Goal: Task Accomplishment & Management: Manage account settings

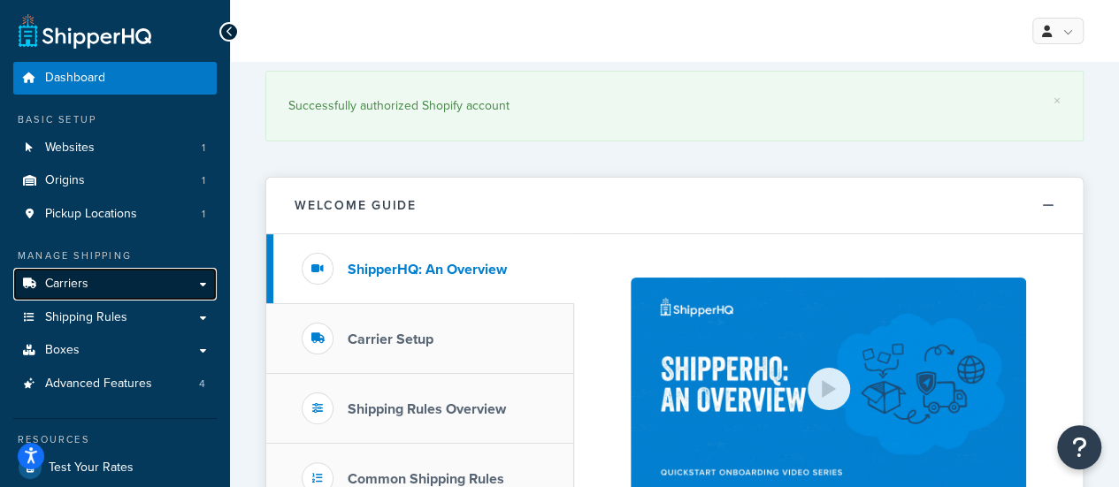
click at [102, 288] on link "Carriers" at bounding box center [114, 284] width 203 height 33
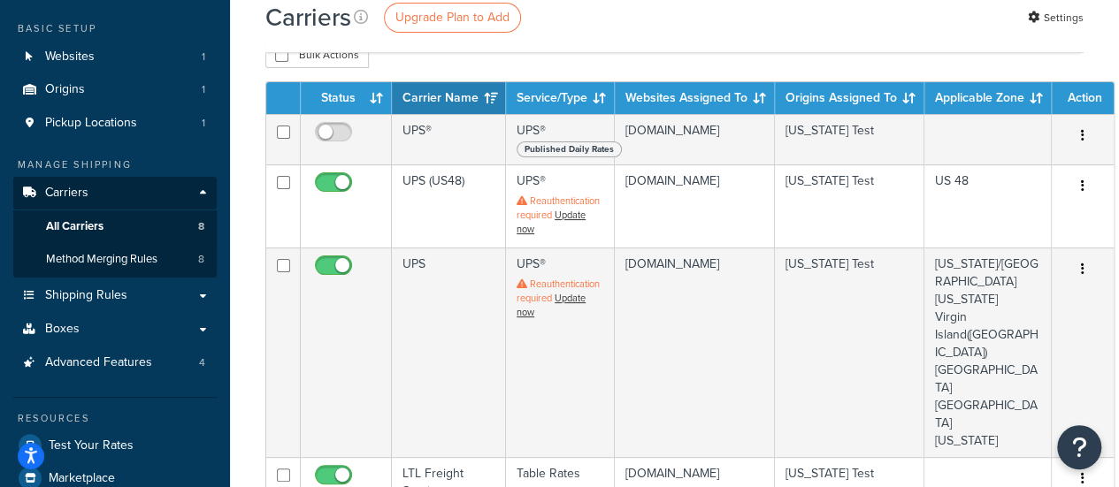
scroll to position [88, 0]
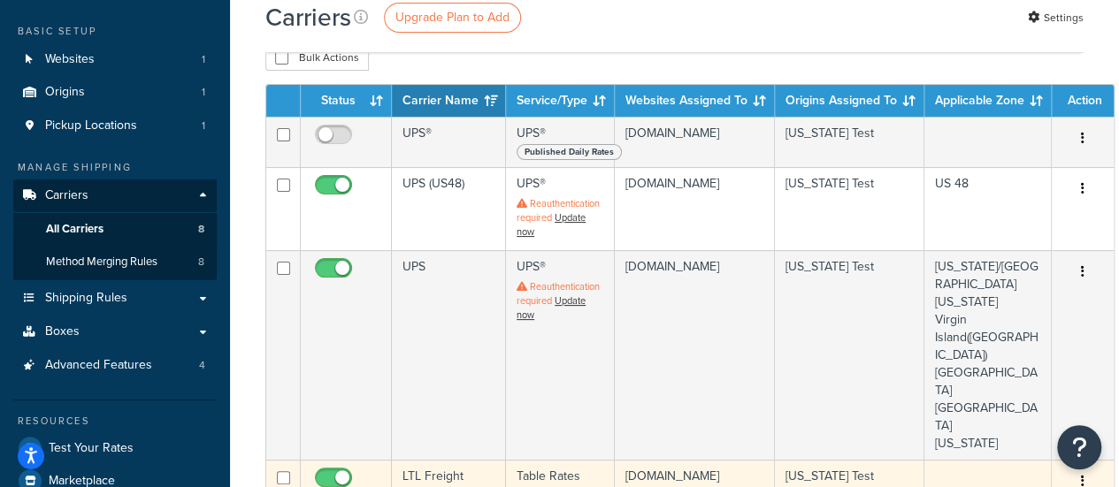
click at [450, 460] on td "LTL Freight Service" at bounding box center [449, 485] width 114 height 50
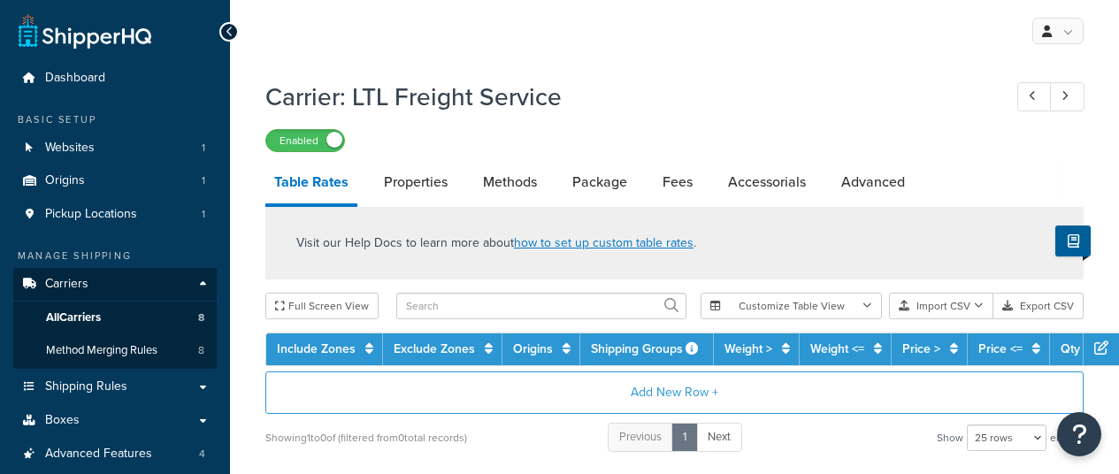
select select "25"
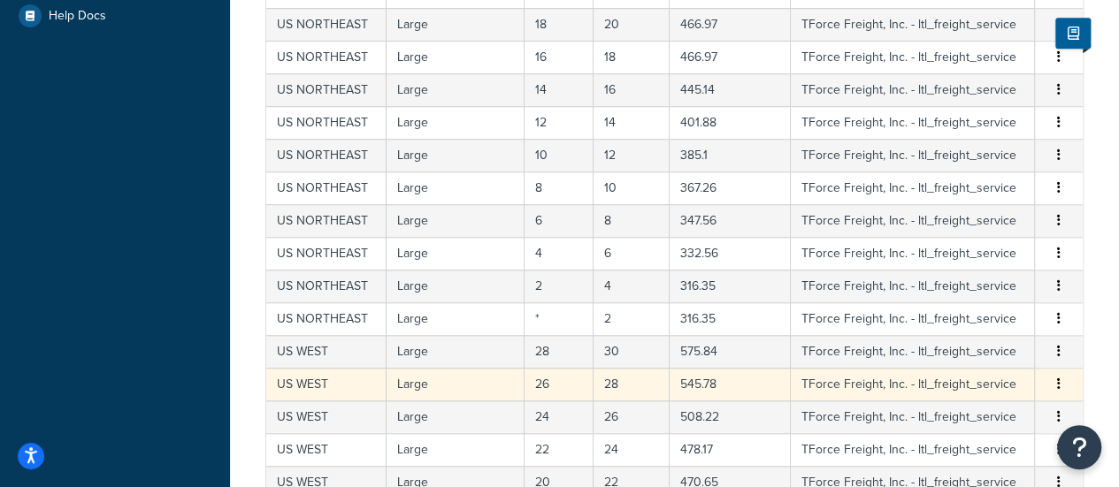
scroll to position [937, 0]
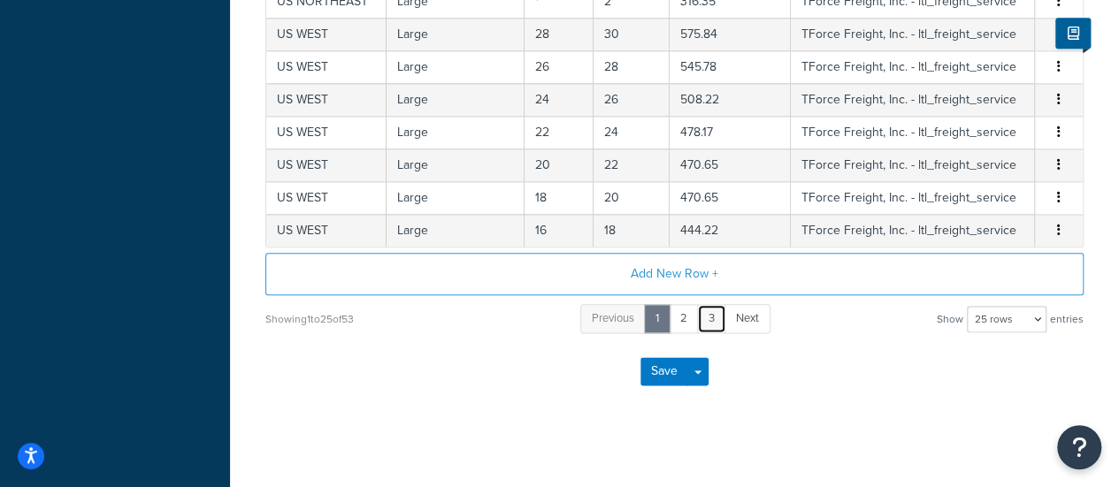
click at [718, 318] on link "3" at bounding box center [711, 318] width 29 height 29
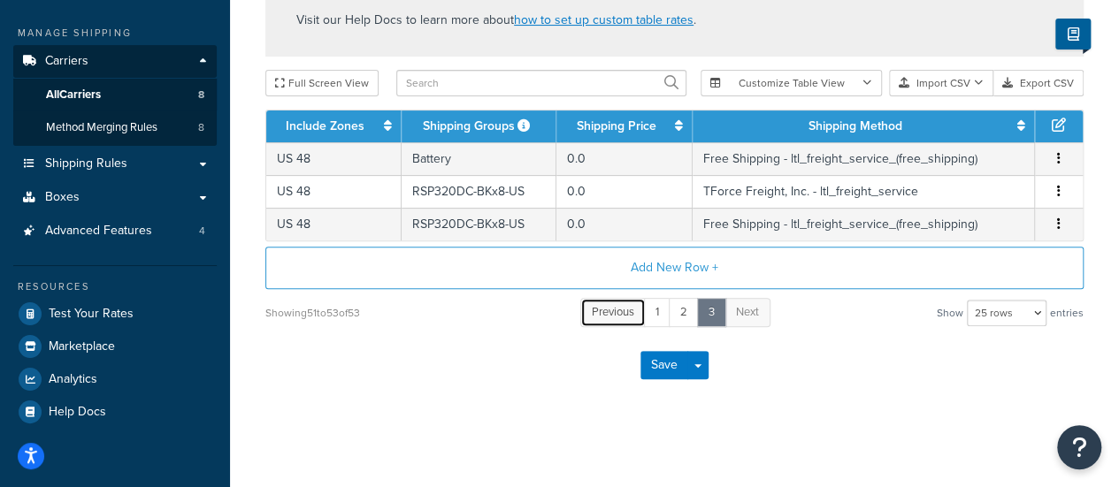
click at [627, 316] on span "Previous" at bounding box center [613, 311] width 42 height 17
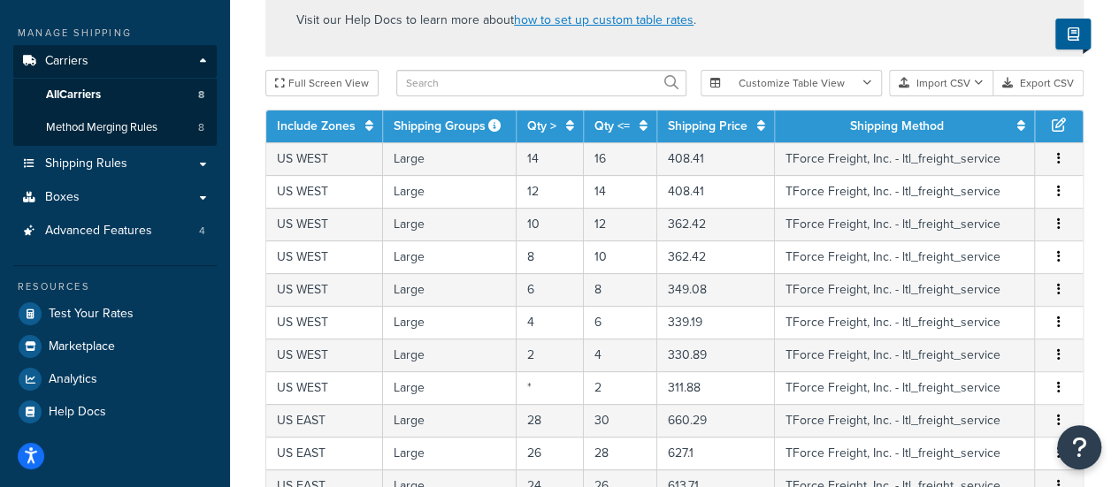
scroll to position [0, 0]
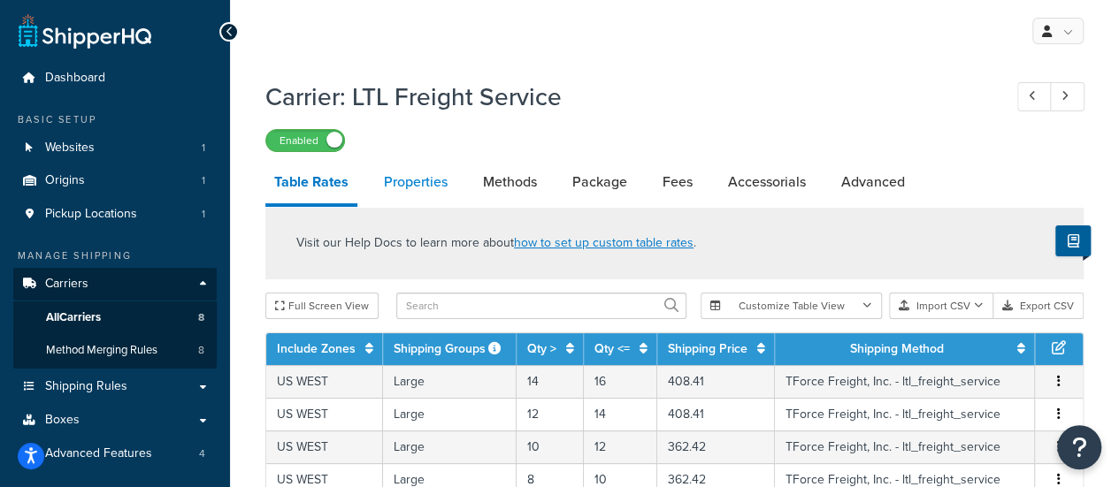
click at [422, 190] on link "Properties" at bounding box center [415, 182] width 81 height 42
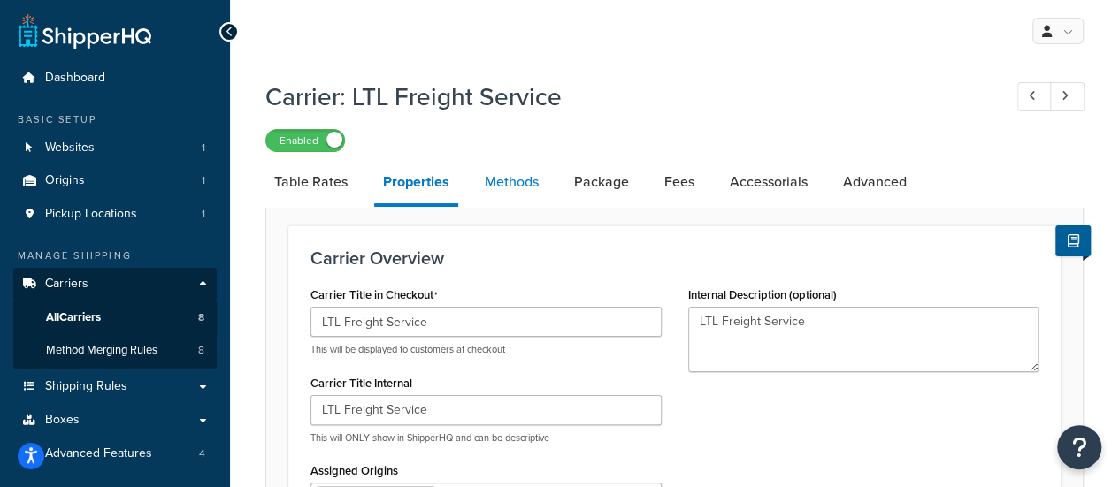
click at [529, 183] on link "Methods" at bounding box center [512, 182] width 72 height 42
select select "25"
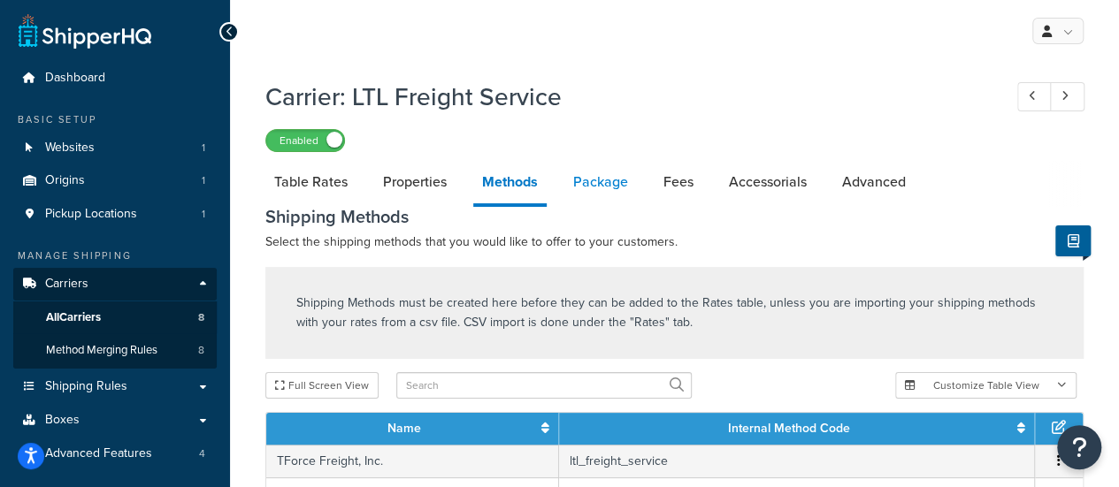
click at [619, 183] on link "Package" at bounding box center [600, 182] width 73 height 42
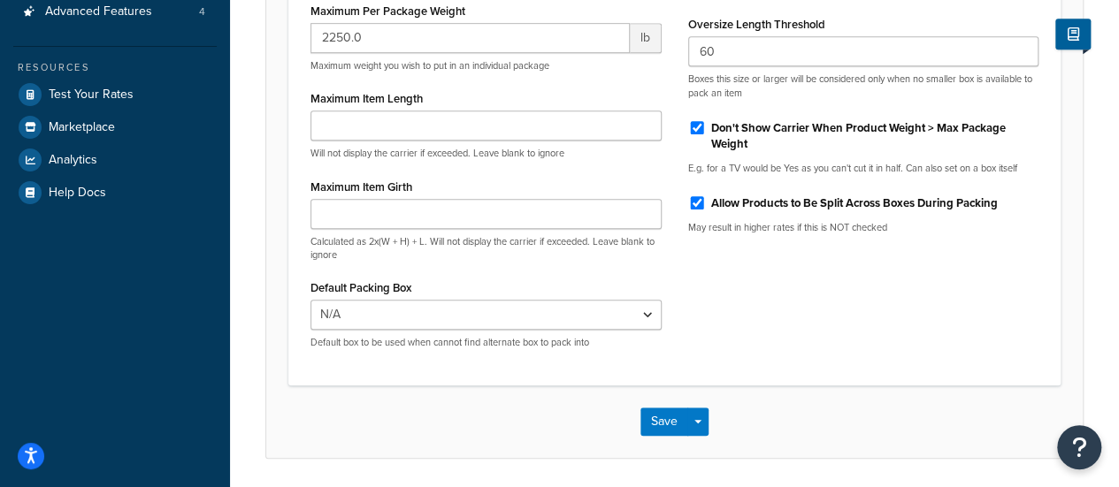
scroll to position [354, 0]
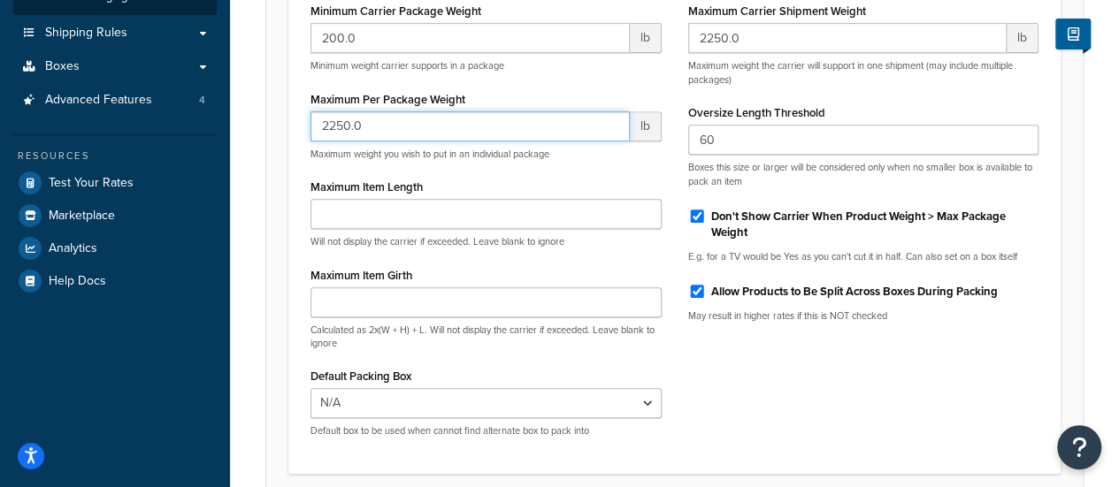
click at [356, 130] on input "2250.0" at bounding box center [469, 126] width 319 height 30
click at [343, 130] on input "2250.0" at bounding box center [469, 126] width 319 height 30
click at [359, 128] on input "2250.0" at bounding box center [469, 126] width 319 height 30
click at [387, 125] on input "2250.0" at bounding box center [469, 126] width 319 height 30
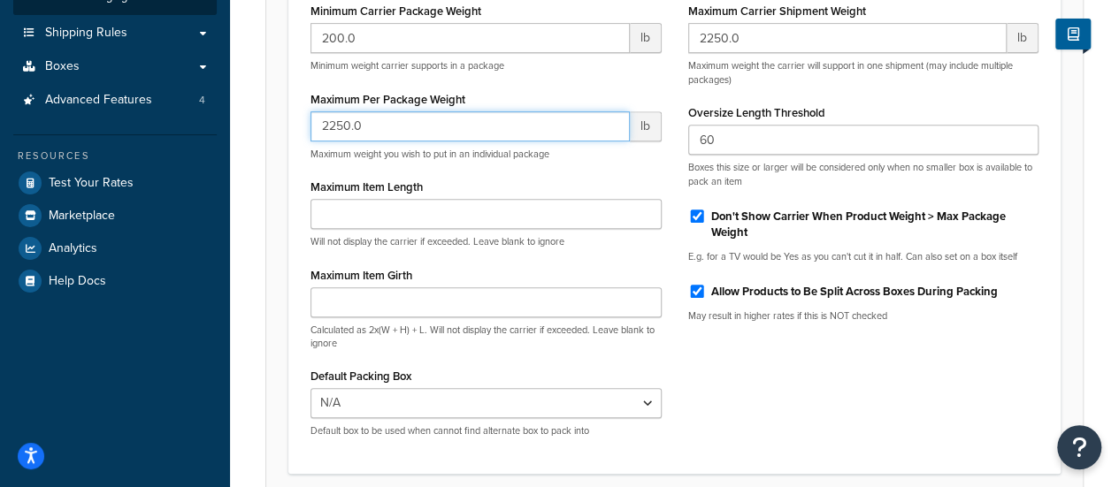
click at [387, 125] on input "2250.0" at bounding box center [469, 126] width 319 height 30
click at [268, 159] on form "Decide your min/max weights for individual packages and for the carrier as a wh…" at bounding box center [674, 200] width 816 height 692
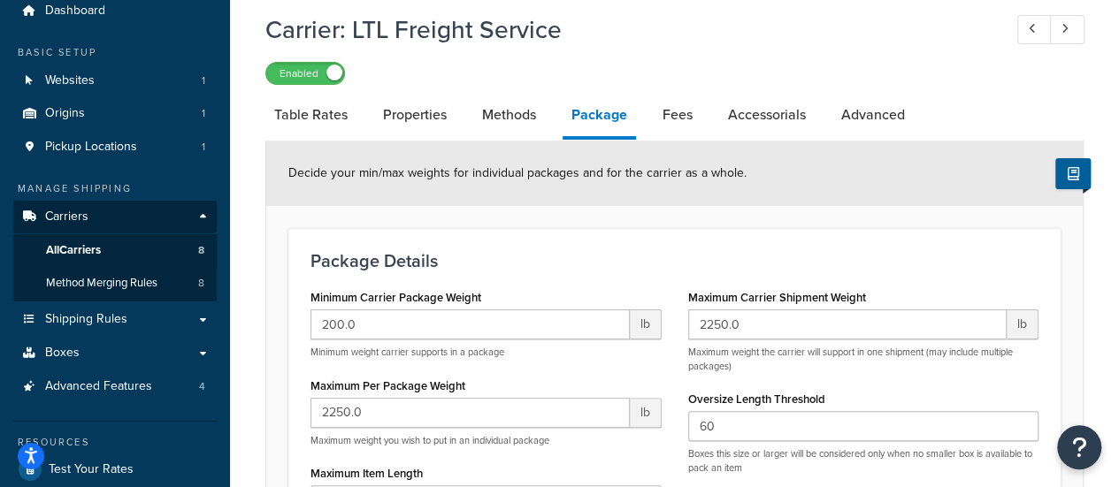
scroll to position [0, 0]
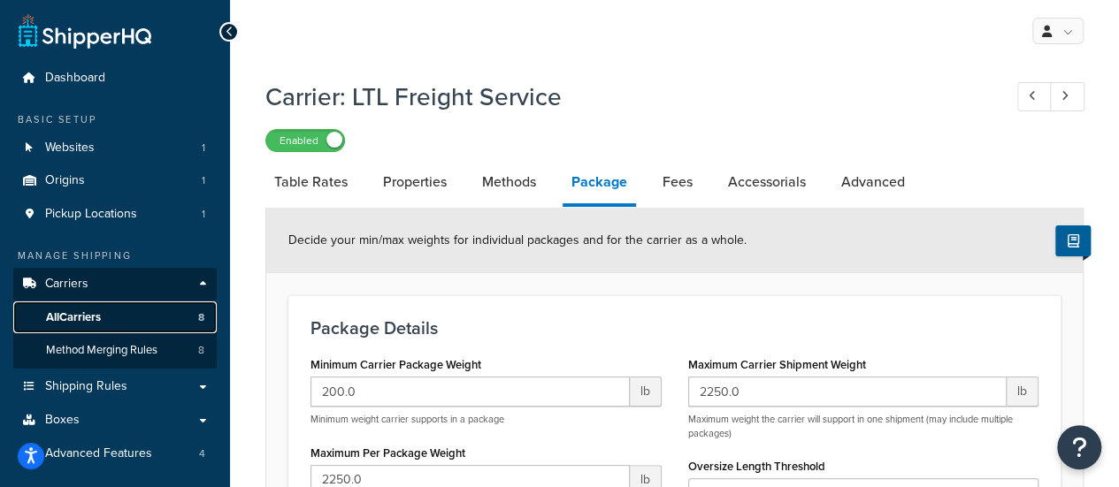
click at [93, 324] on span "All Carriers" at bounding box center [73, 317] width 55 height 15
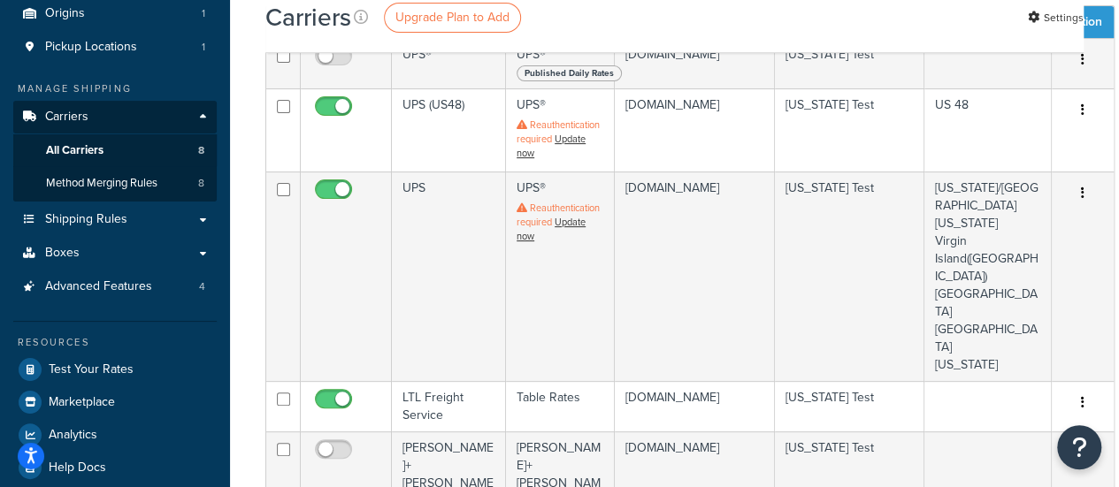
scroll to position [118, 0]
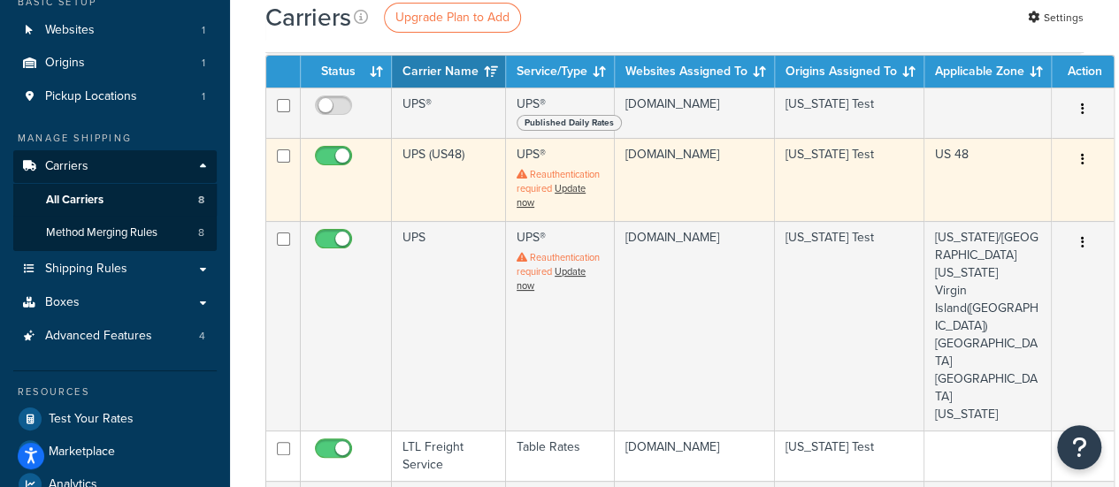
drag, startPoint x: 445, startPoint y: 149, endPoint x: 429, endPoint y: 158, distance: 18.7
click at [429, 158] on td "UPS (US48)" at bounding box center [449, 179] width 114 height 83
click at [427, 155] on td "UPS (US48)" at bounding box center [449, 179] width 114 height 83
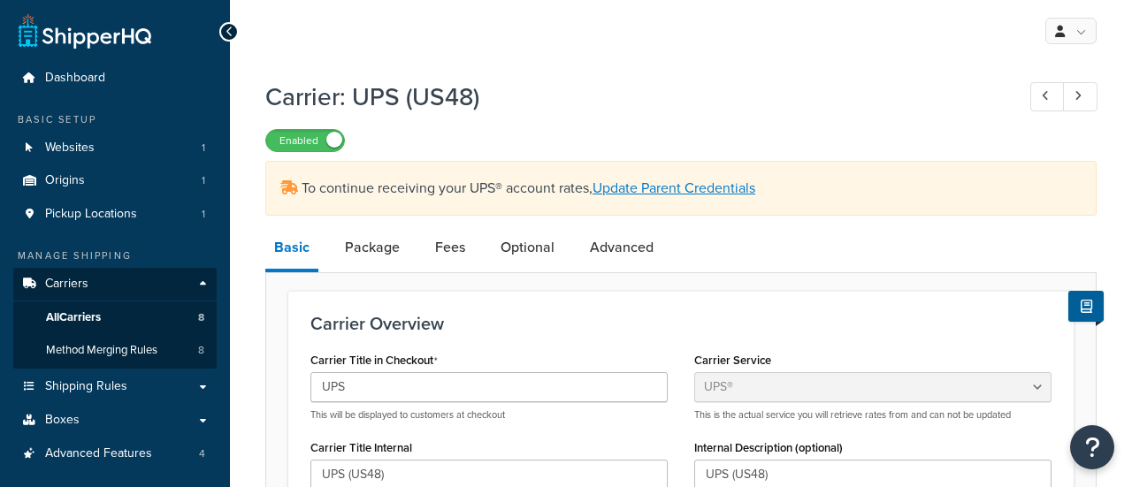
select select "ups"
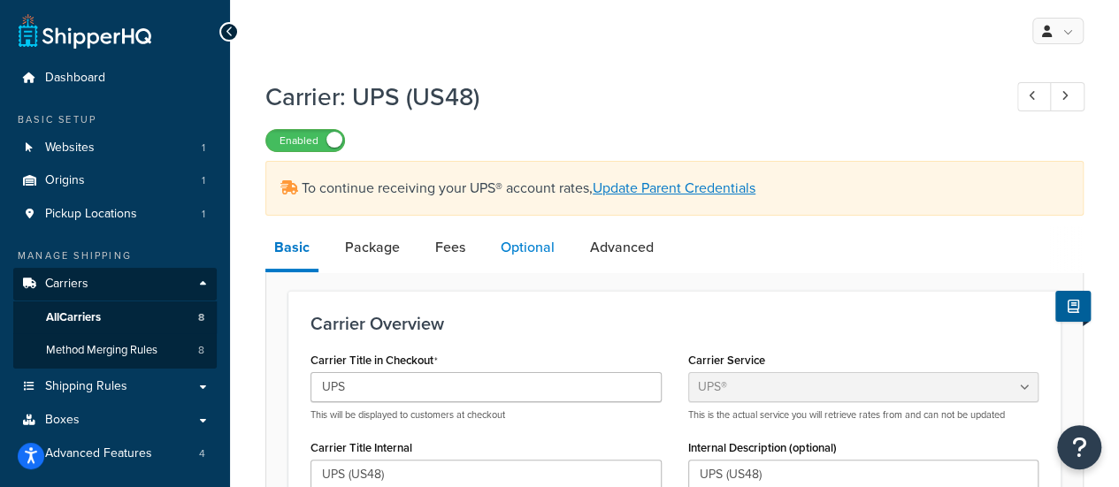
click at [522, 251] on link "Optional" at bounding box center [528, 247] width 72 height 42
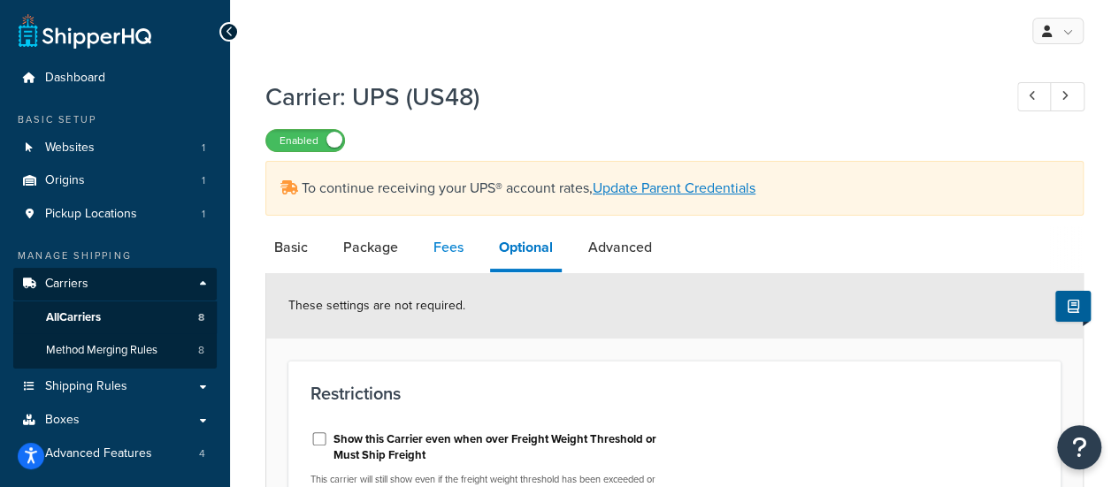
click at [444, 254] on link "Fees" at bounding box center [448, 247] width 48 height 42
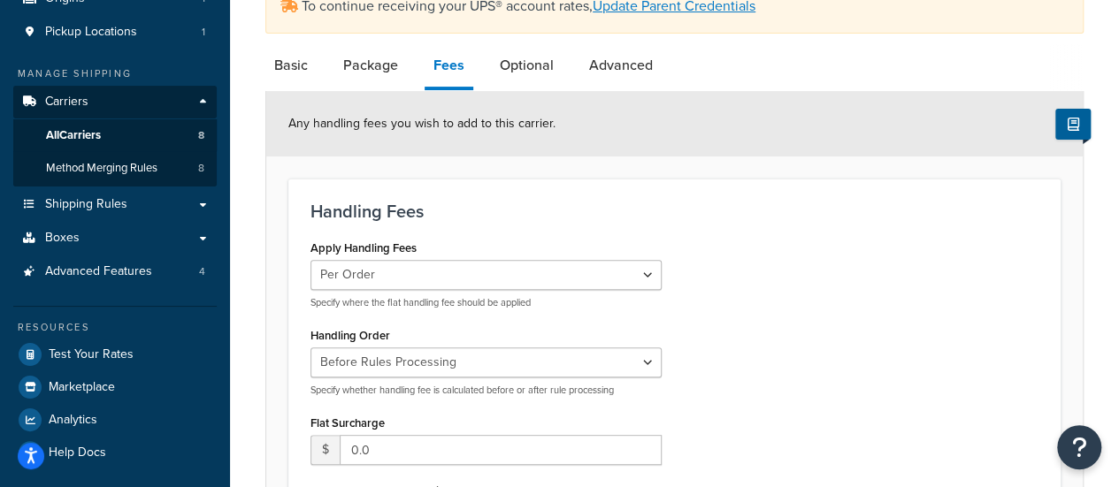
scroll to position [88, 0]
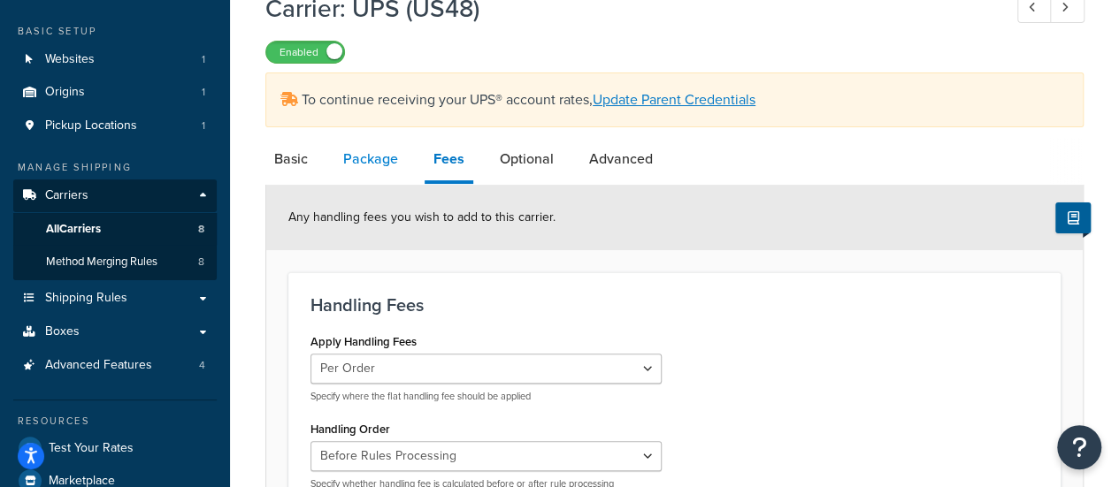
click at [339, 153] on link "Package" at bounding box center [370, 159] width 73 height 42
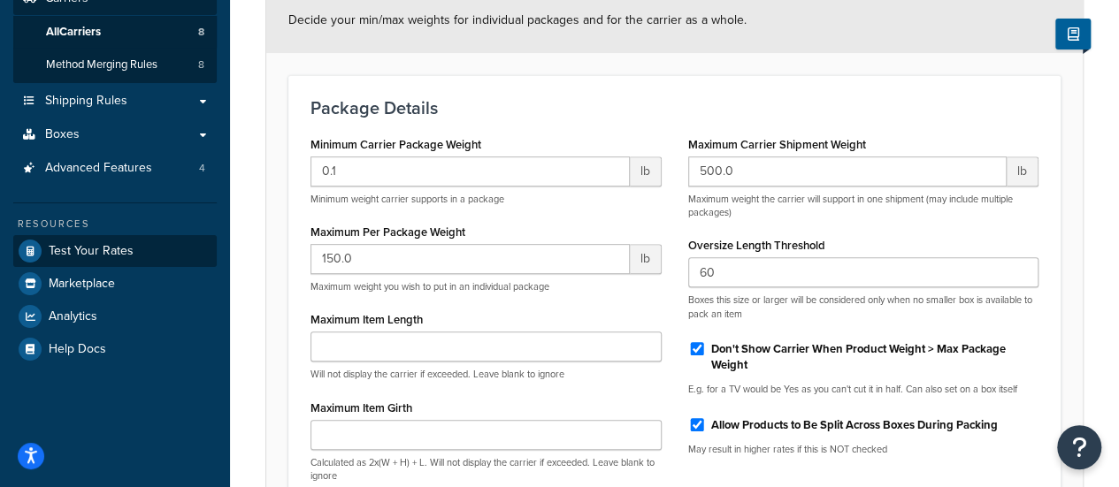
scroll to position [177, 0]
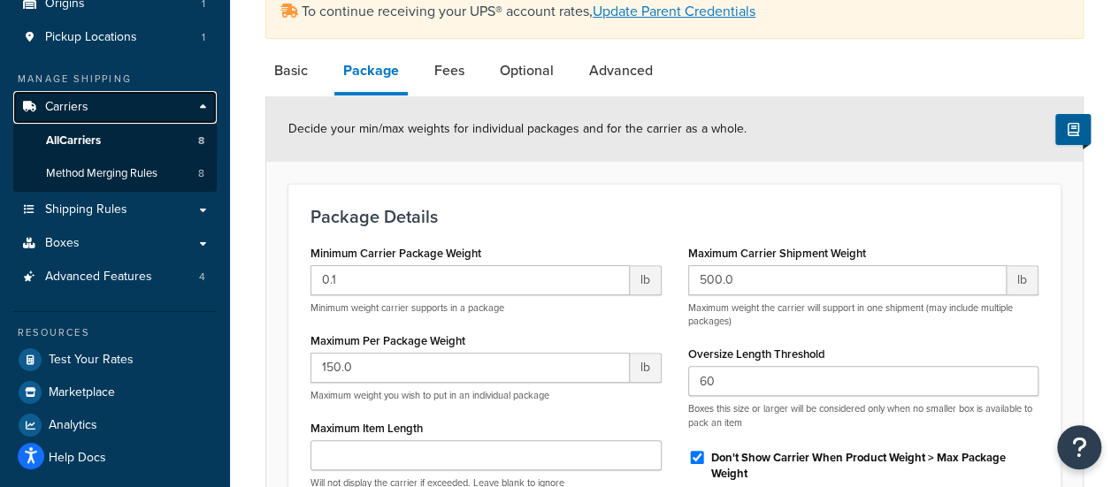
click at [96, 109] on link "Carriers" at bounding box center [114, 107] width 203 height 33
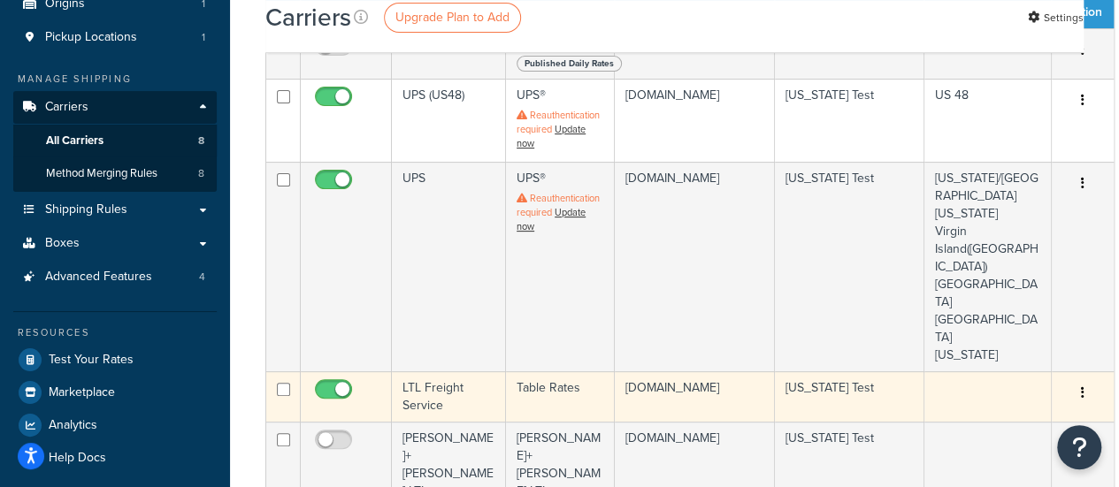
click at [427, 371] on td "LTL Freight Service" at bounding box center [449, 396] width 114 height 50
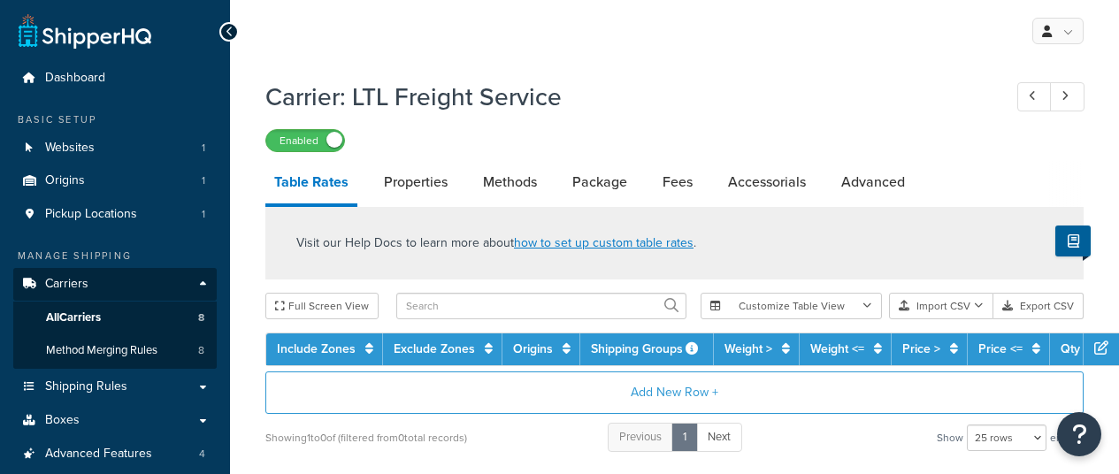
select select "25"
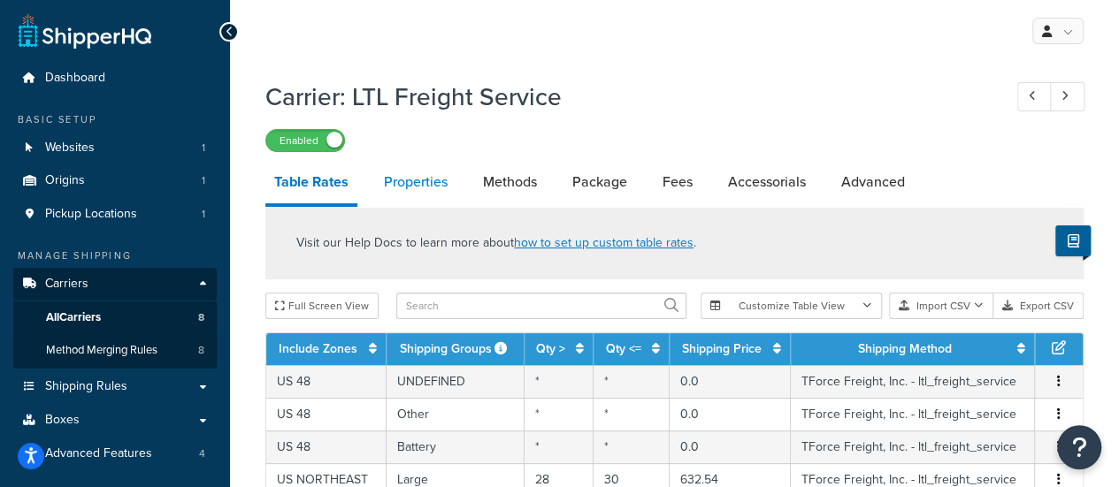
click at [410, 181] on link "Properties" at bounding box center [415, 182] width 81 height 42
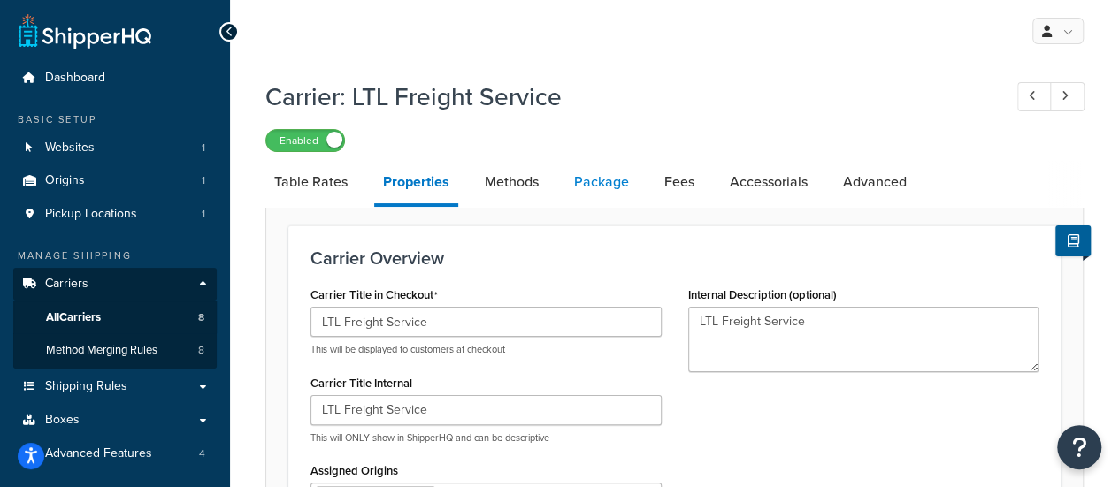
click at [596, 186] on link "Package" at bounding box center [601, 182] width 73 height 42
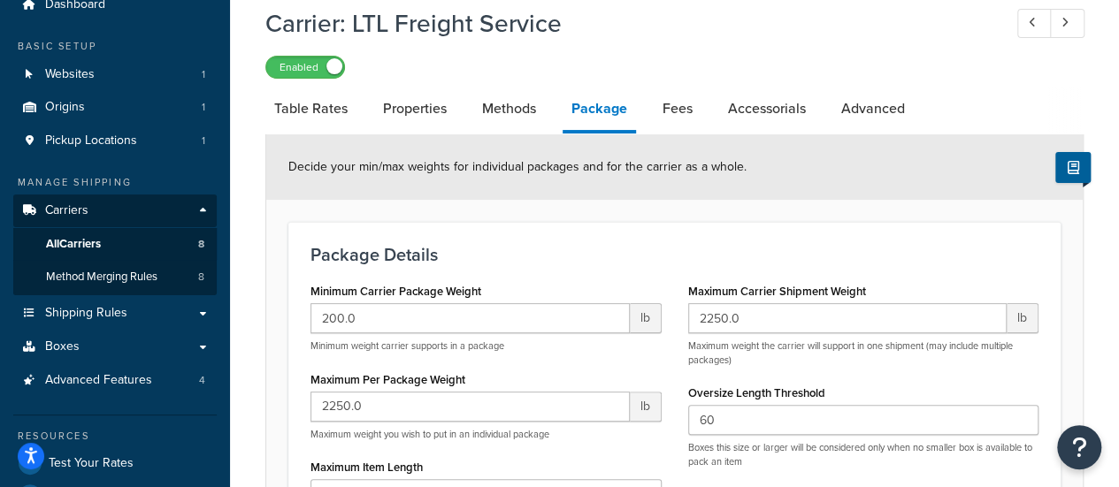
scroll to position [177, 0]
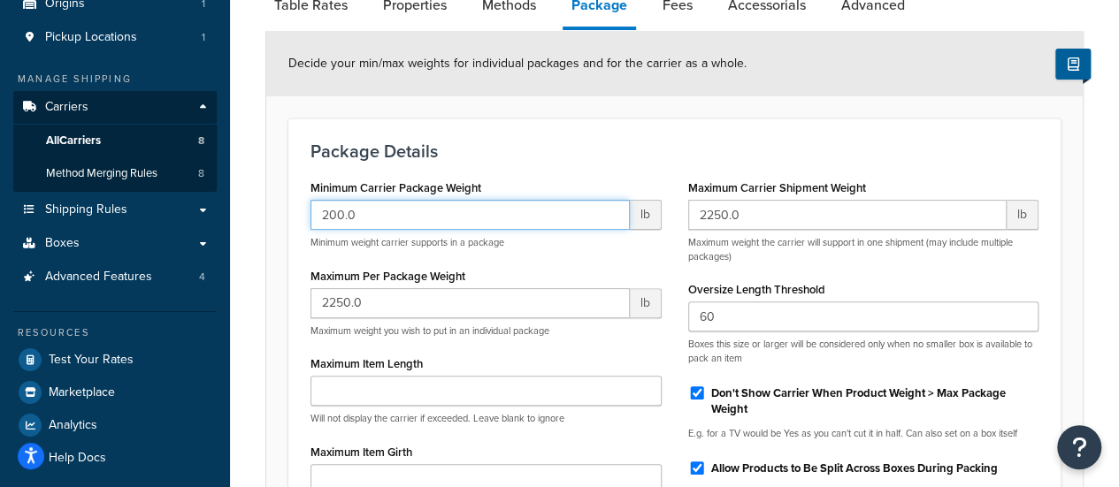
click at [422, 223] on input "200.0" at bounding box center [469, 215] width 319 height 30
click at [421, 222] on input "200.0" at bounding box center [469, 215] width 319 height 30
type input "150"
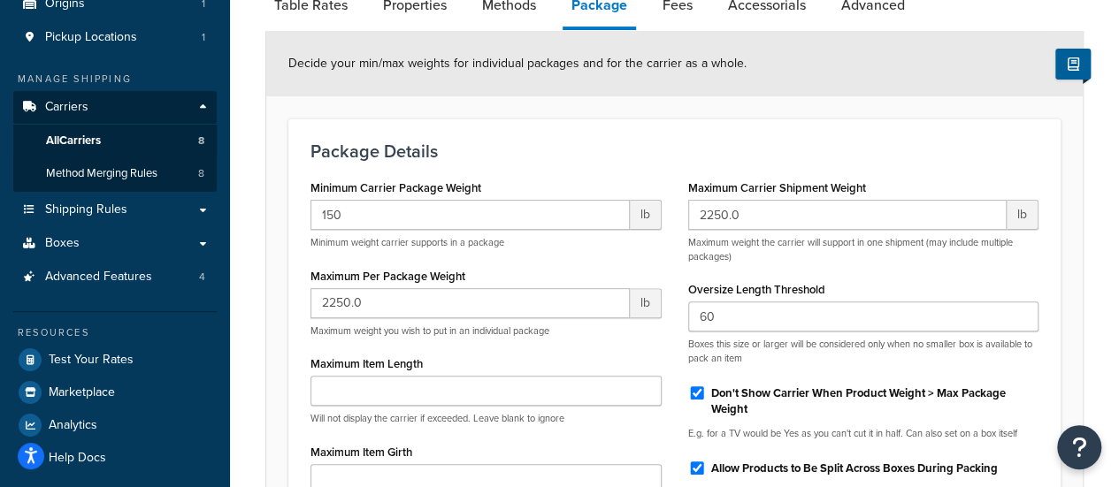
click at [490, 149] on h3 "Package Details" at bounding box center [674, 150] width 728 height 19
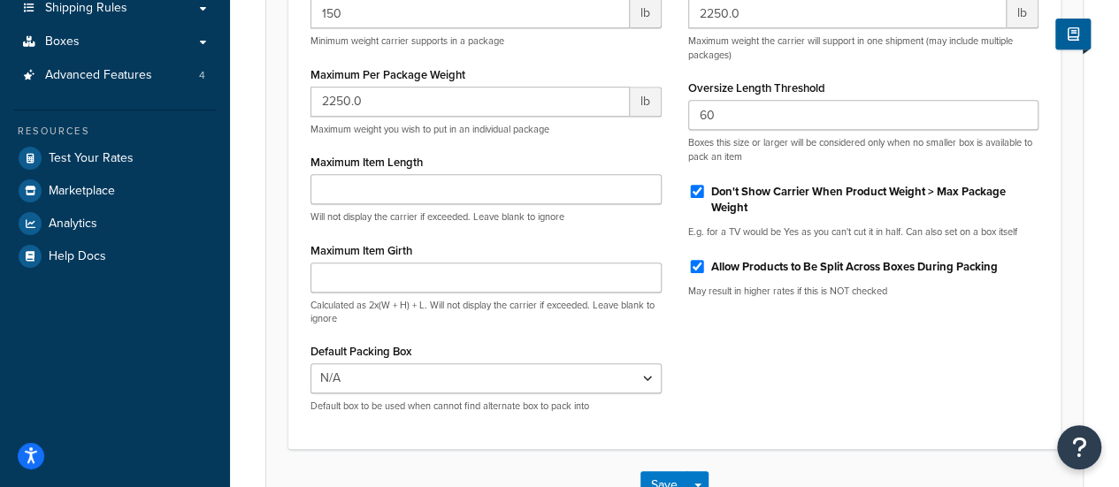
scroll to position [501, 0]
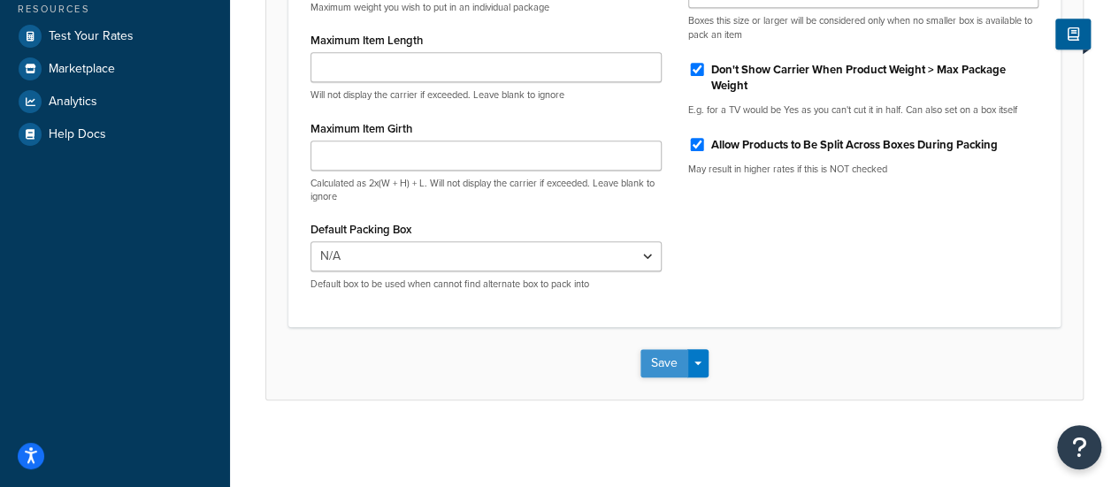
click at [675, 360] on button "Save" at bounding box center [664, 363] width 48 height 28
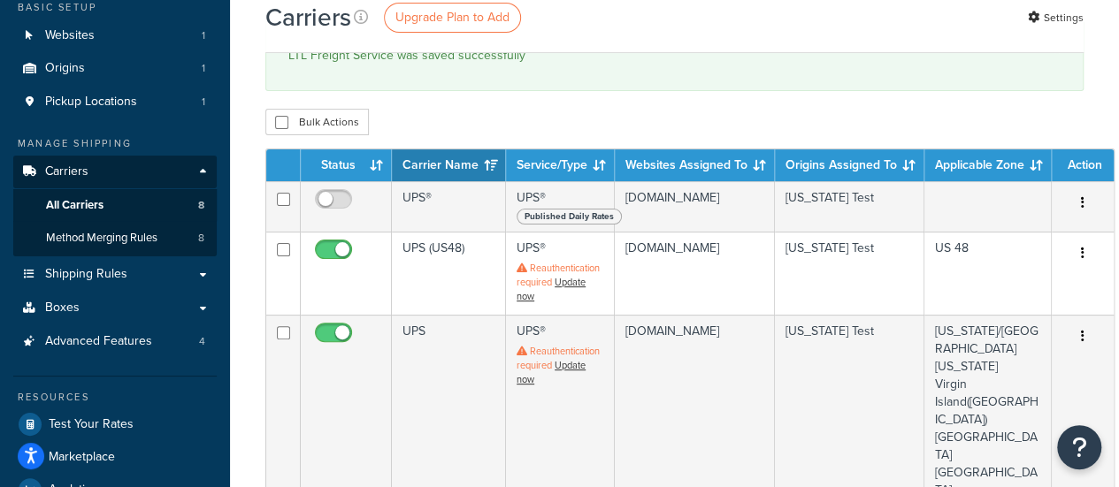
scroll to position [265, 0]
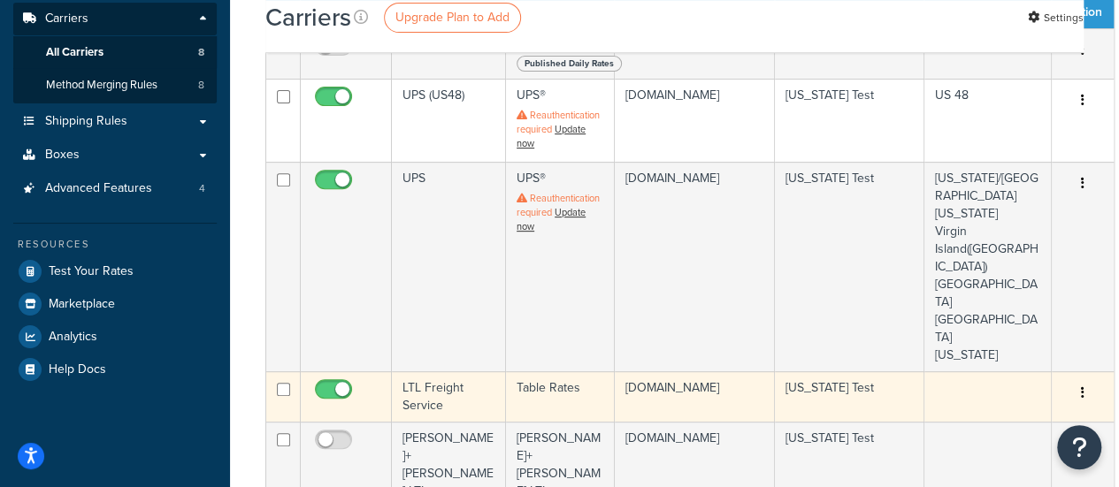
click at [438, 371] on td "LTL Freight Service" at bounding box center [449, 396] width 114 height 50
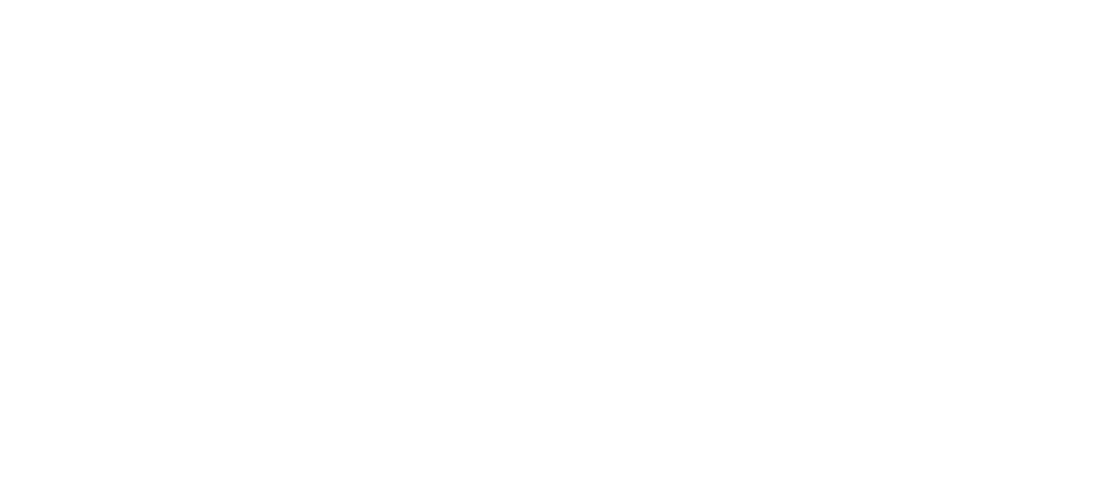
select select "25"
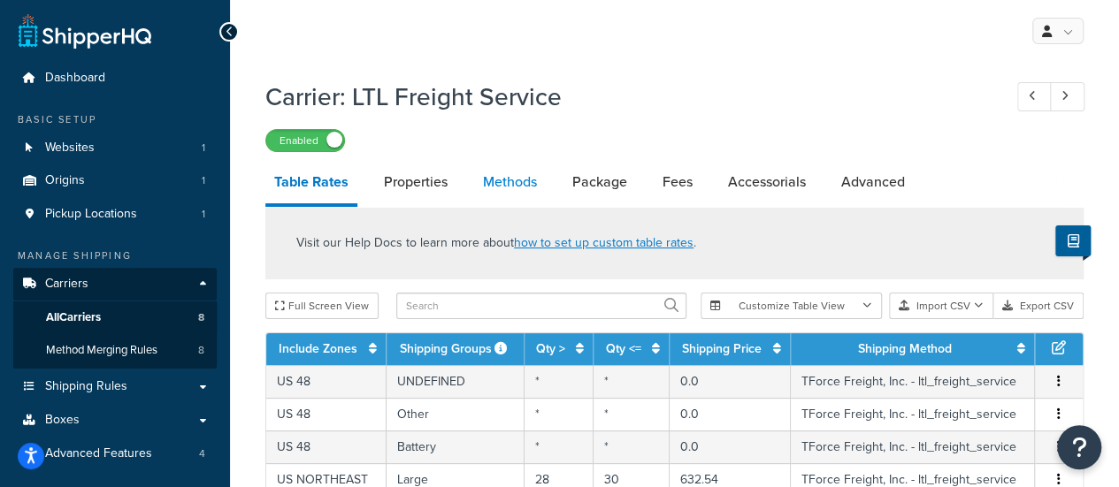
click at [501, 182] on link "Methods" at bounding box center [510, 182] width 72 height 42
select select "25"
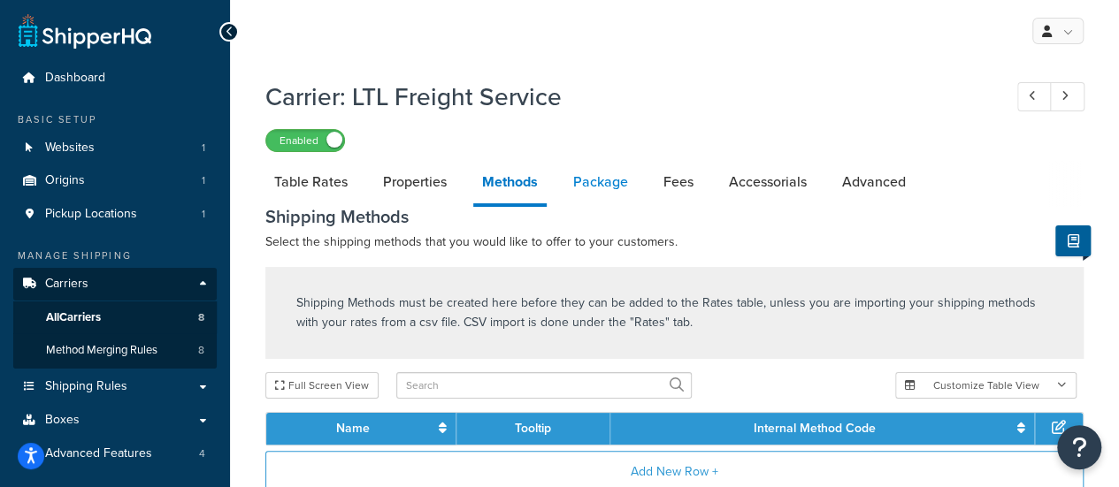
click at [603, 181] on link "Package" at bounding box center [600, 182] width 73 height 42
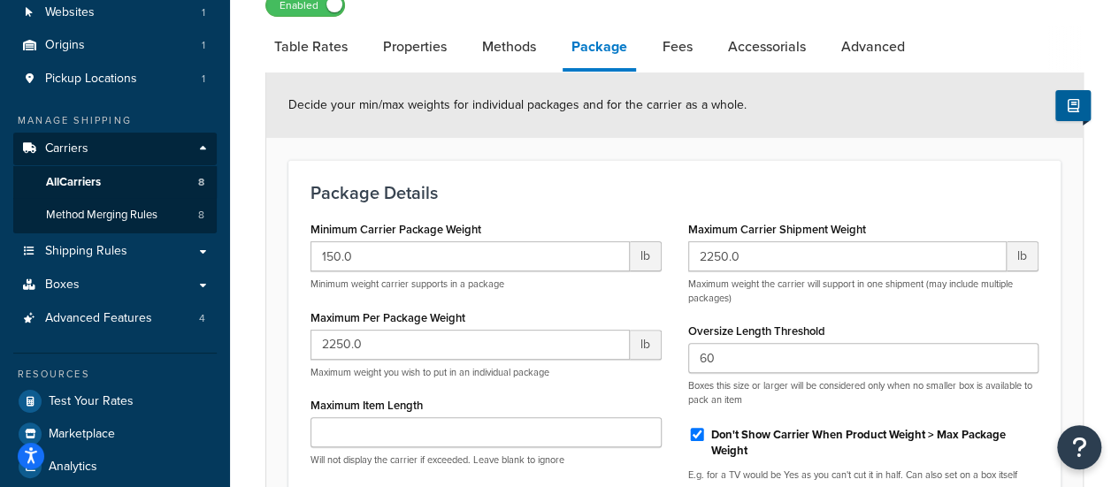
scroll to position [177, 0]
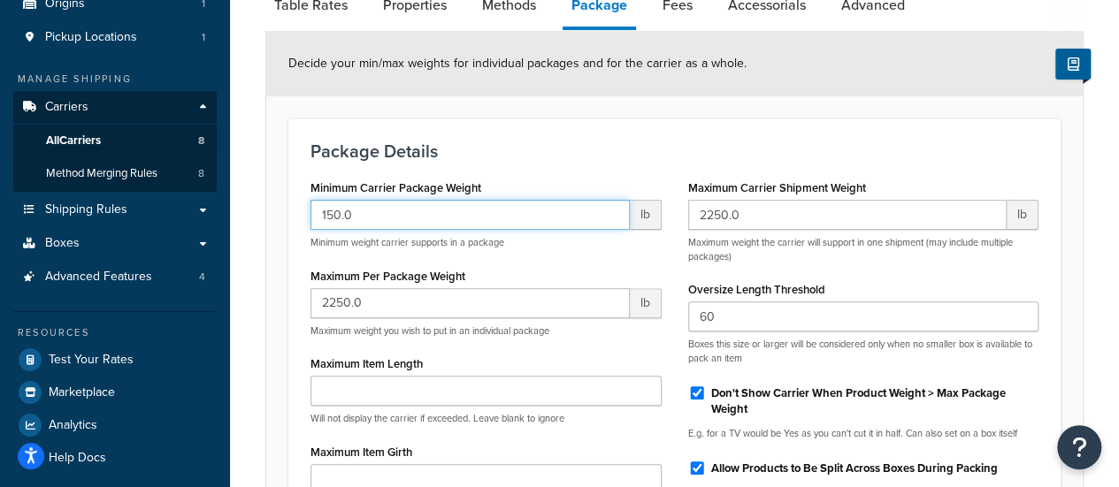
click at [401, 224] on input "150.0" at bounding box center [469, 215] width 319 height 30
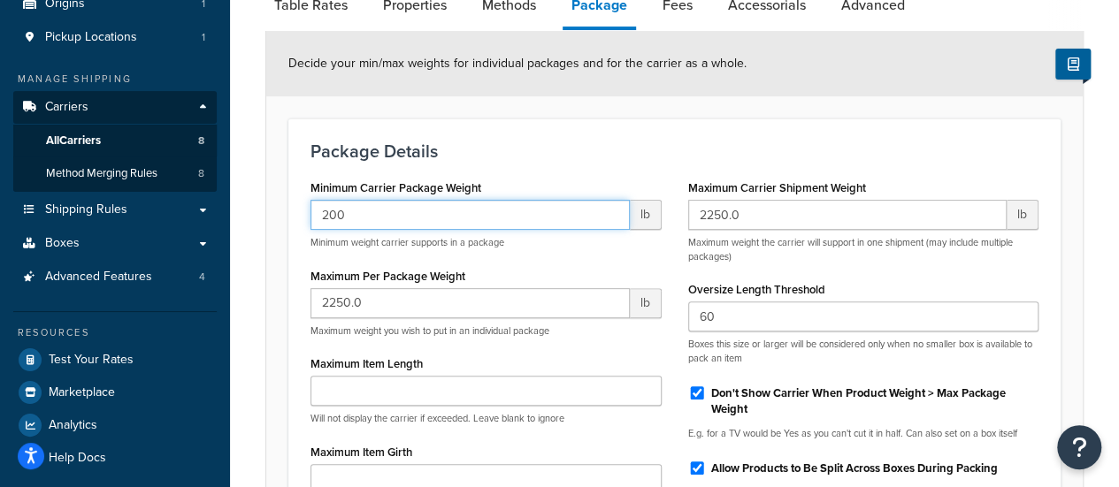
type input "200"
click at [548, 142] on h3 "Package Details" at bounding box center [674, 150] width 728 height 19
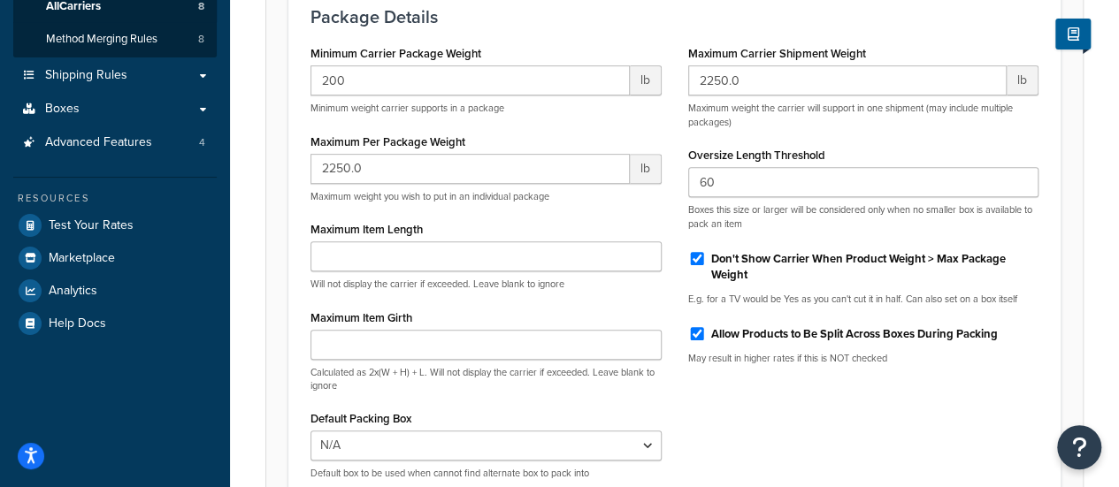
scroll to position [442, 0]
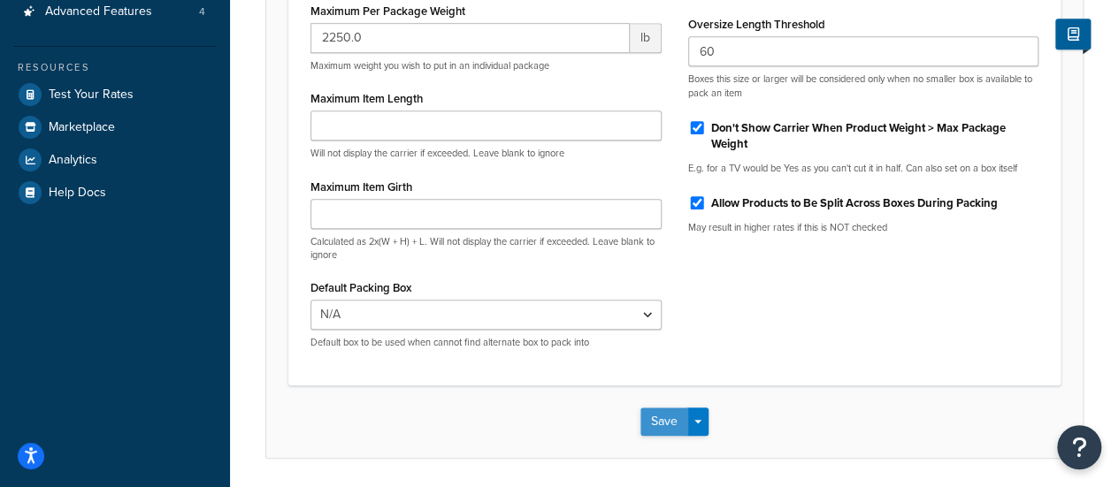
click at [661, 422] on button "Save" at bounding box center [664, 422] width 48 height 28
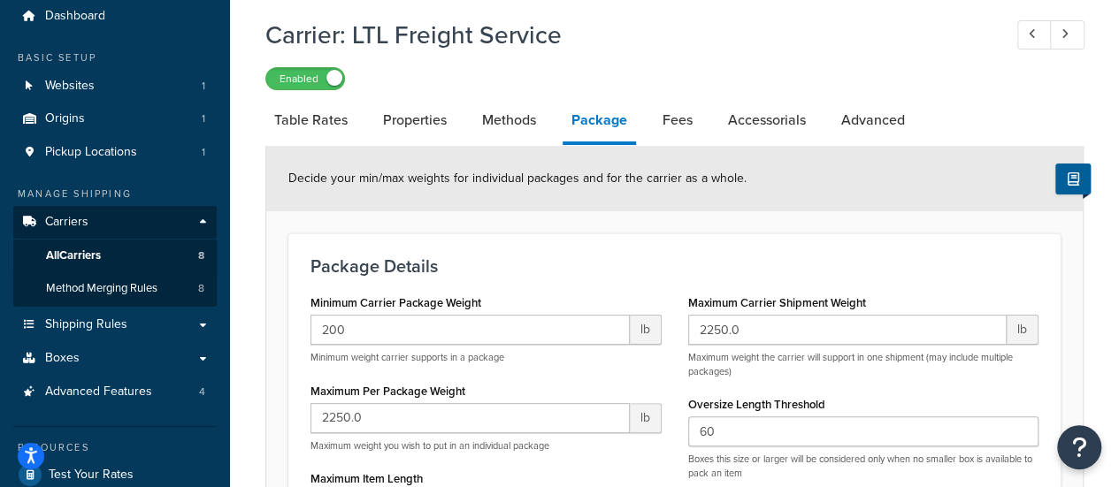
scroll to position [0, 0]
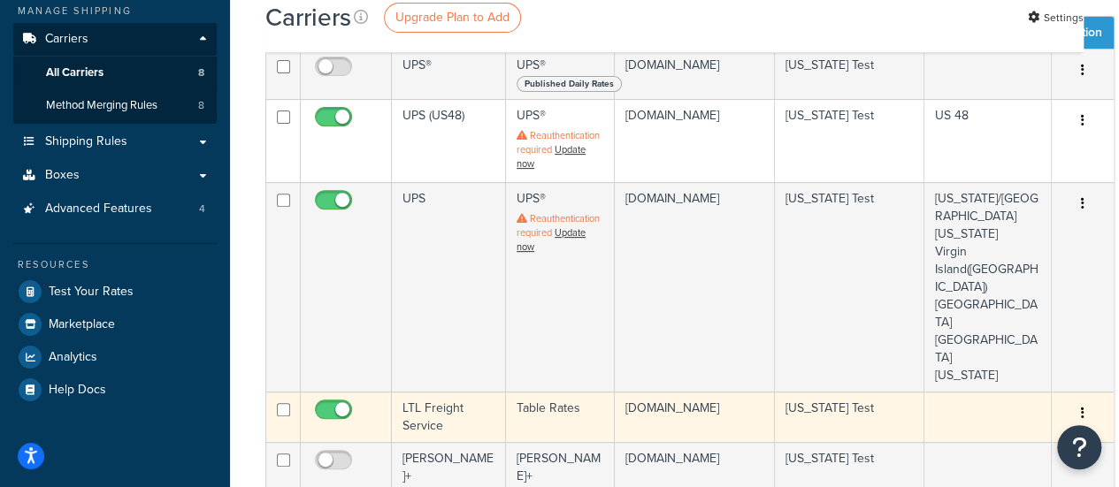
scroll to position [354, 0]
